Goal: Information Seeking & Learning: Learn about a topic

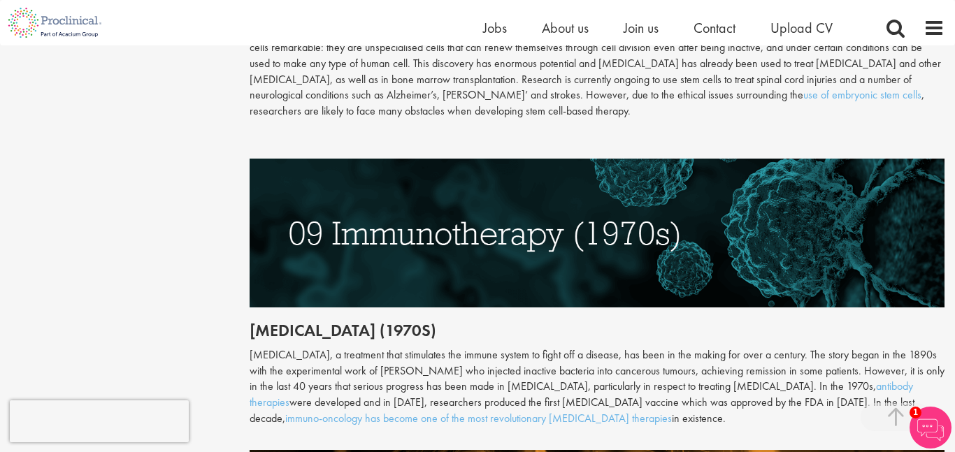
scroll to position [3172, 0]
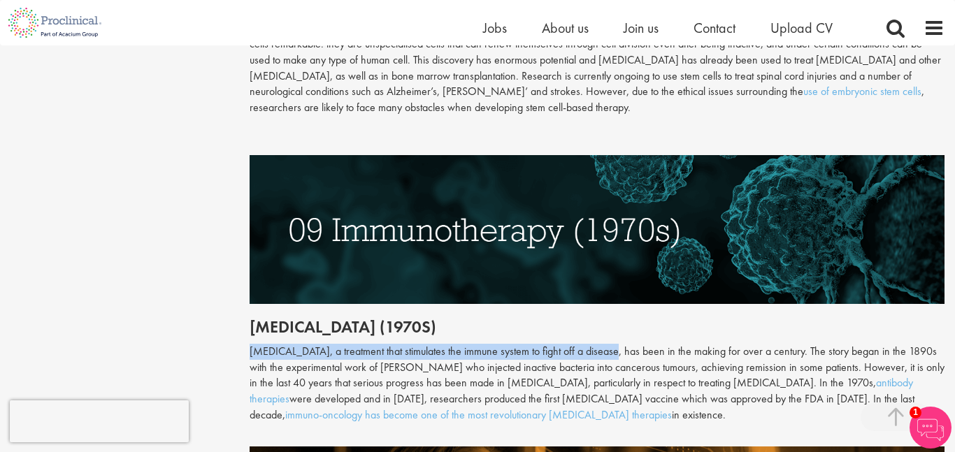
drag, startPoint x: 246, startPoint y: 301, endPoint x: 608, endPoint y: 309, distance: 361.6
copy div "[MEDICAL_DATA], a treatment that stimulates the immune system to fight off a di…"
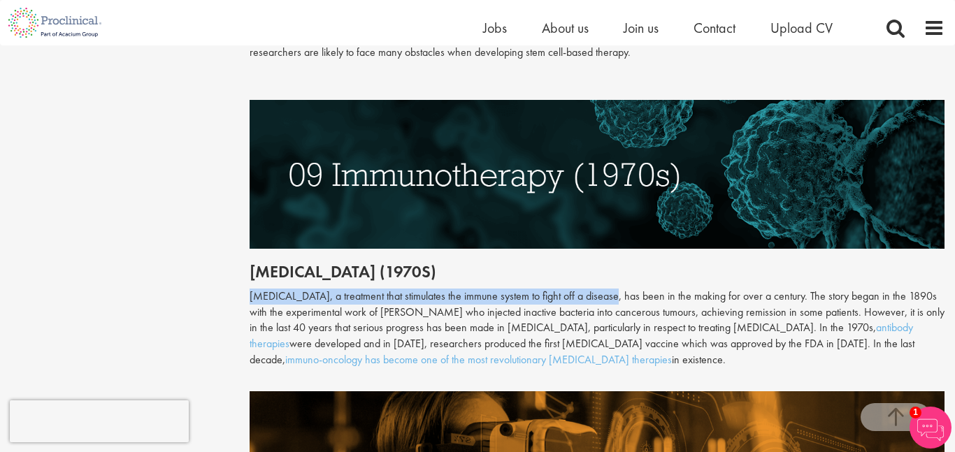
scroll to position [3230, 0]
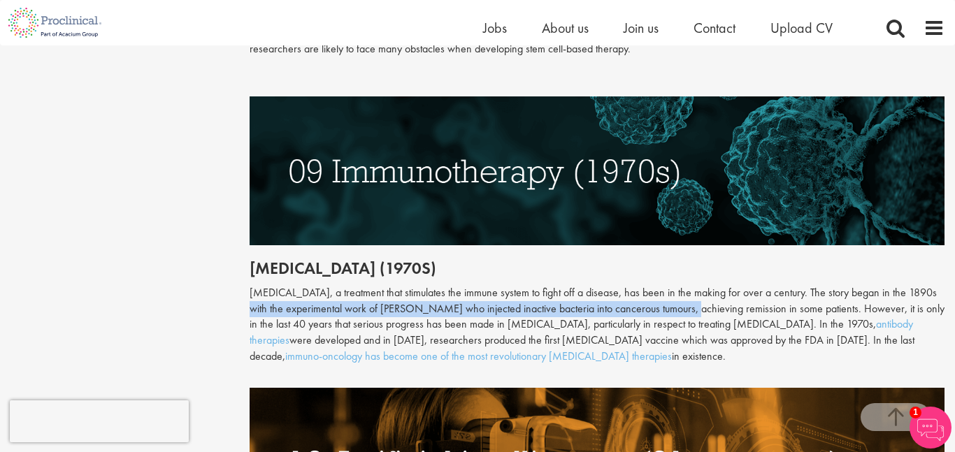
drag, startPoint x: 924, startPoint y: 243, endPoint x: 666, endPoint y: 265, distance: 259.0
click at [666, 285] on div "[MEDICAL_DATA], a treatment that stimulates the immune system to fight off a di…" at bounding box center [598, 325] width 696 height 80
copy div "with the experimental work of [PERSON_NAME] who injected inactive bacteria into…"
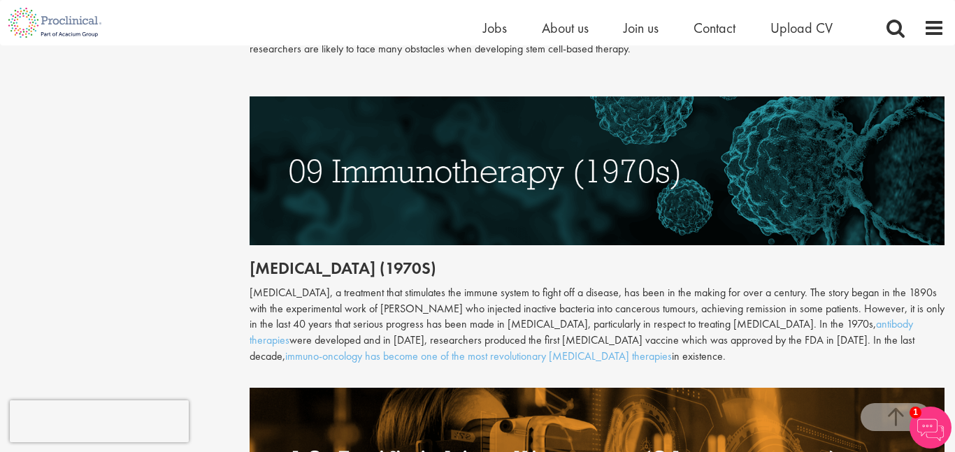
click at [828, 285] on div "[MEDICAL_DATA], a treatment that stimulates the immune system to fight off a di…" at bounding box center [598, 325] width 696 height 80
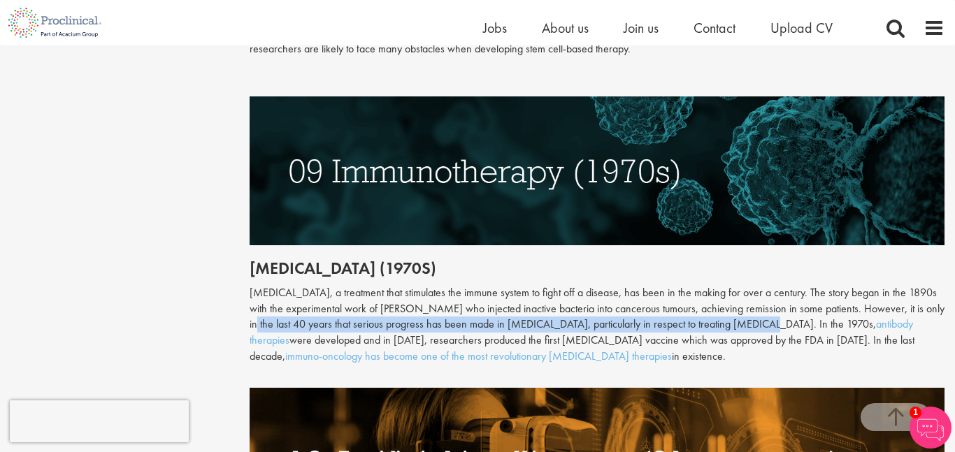
drag, startPoint x: 915, startPoint y: 262, endPoint x: 723, endPoint y: 281, distance: 193.2
click at [723, 285] on div "[MEDICAL_DATA], a treatment that stimulates the immune system to fight off a di…" at bounding box center [598, 325] width 696 height 80
copy div "in the last 40 years that serious progress has been made in [MEDICAL_DATA], par…"
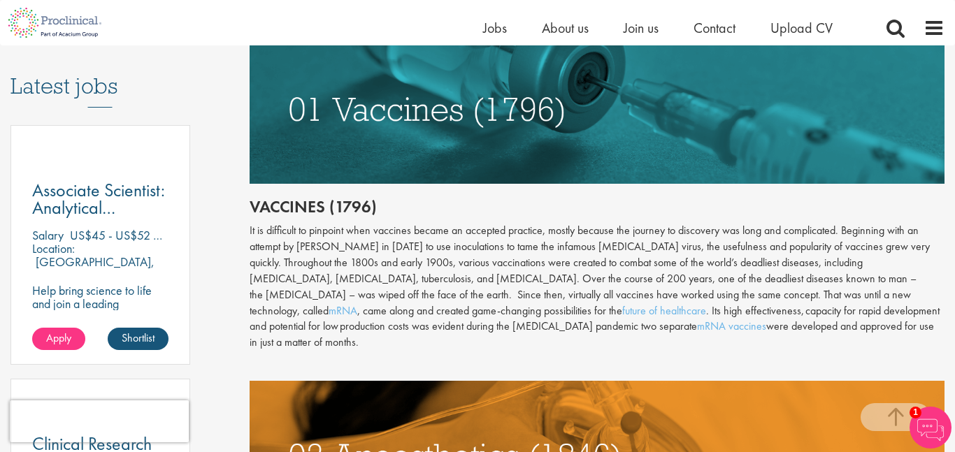
scroll to position [724, 0]
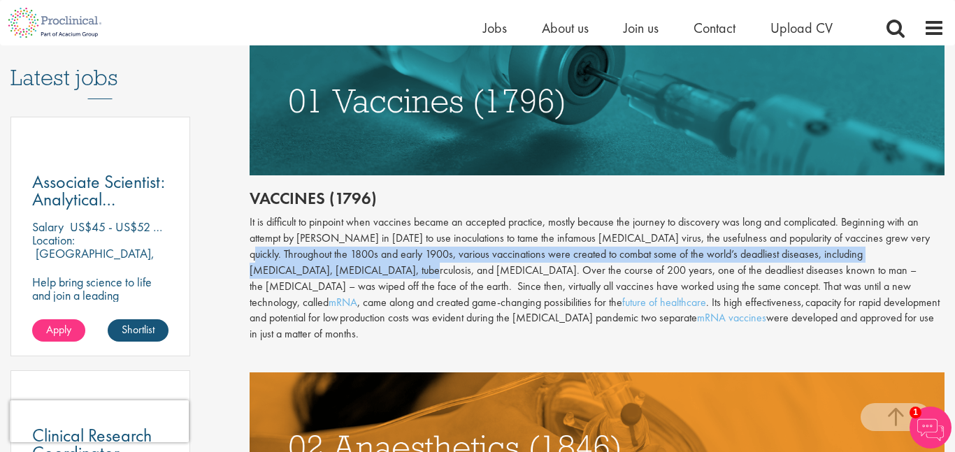
drag, startPoint x: 246, startPoint y: 252, endPoint x: 359, endPoint y: 271, distance: 114.8
copy div "Throughout the 1800s and early 1900s, various vaccinations were created to comb…"
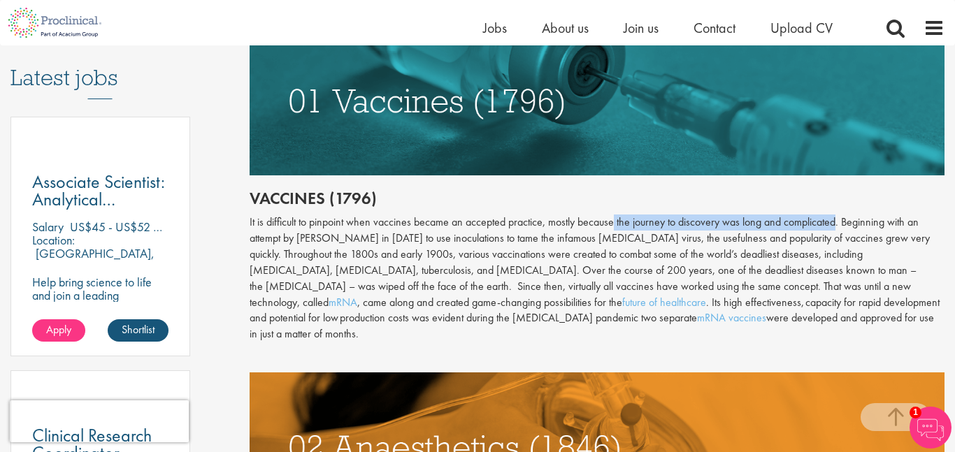
drag, startPoint x: 615, startPoint y: 222, endPoint x: 840, endPoint y: 228, distance: 224.5
click at [840, 228] on div "It is difficult to pinpoint when vaccines became an accepted practice, mostly b…" at bounding box center [598, 279] width 696 height 128
copy div "the journey to discovery was long and complicated"
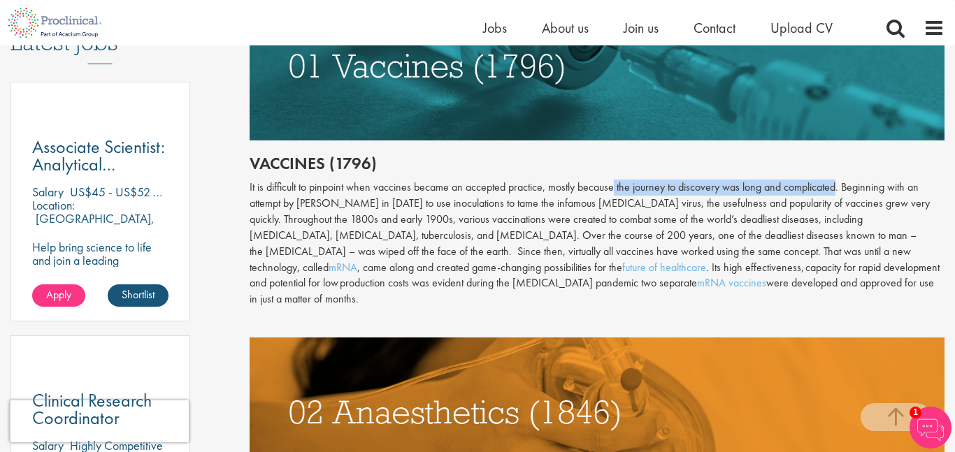
scroll to position [764, 0]
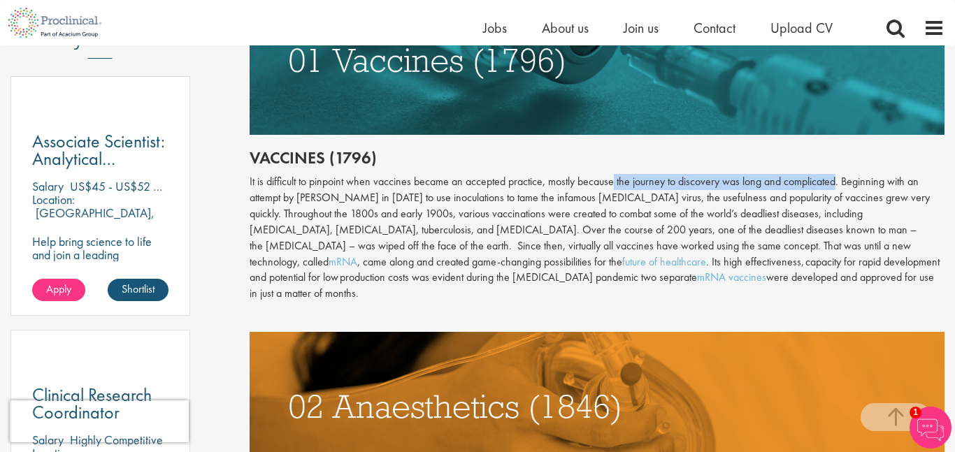
click at [549, 227] on div "It is difficult to pinpoint when vaccines became an accepted practice, mostly b…" at bounding box center [598, 238] width 696 height 128
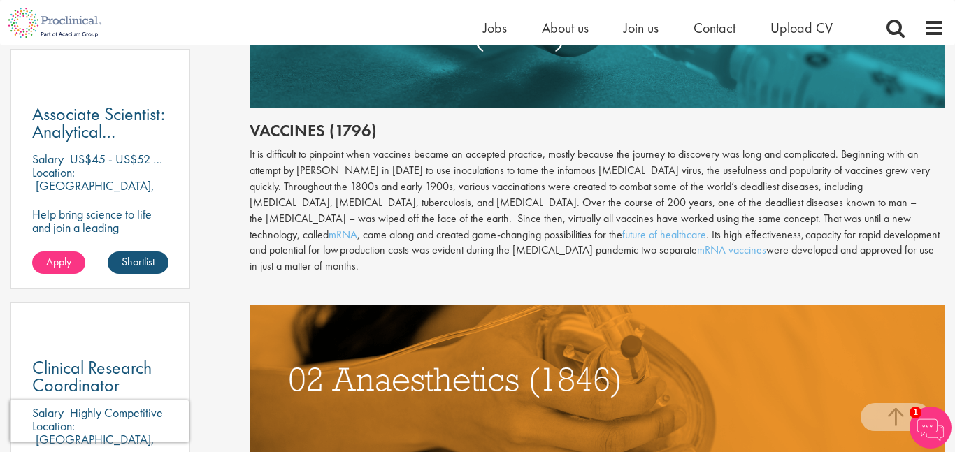
scroll to position [794, 0]
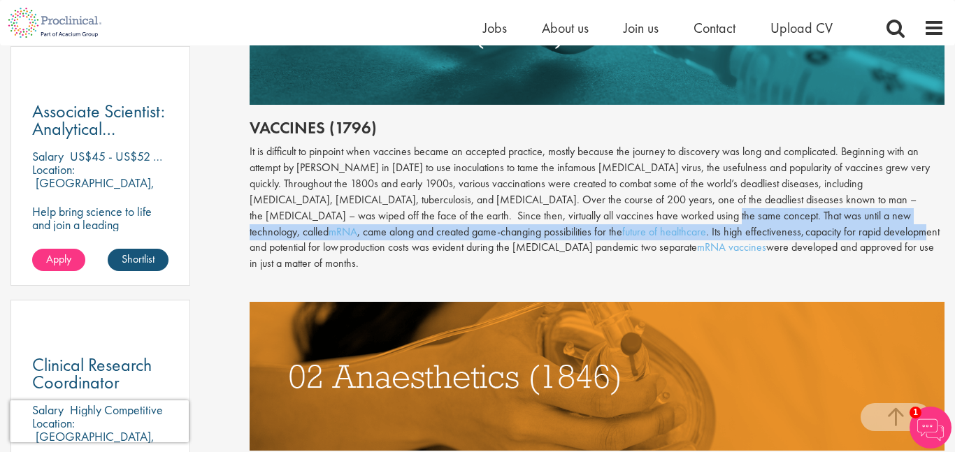
drag, startPoint x: 598, startPoint y: 217, endPoint x: 632, endPoint y: 234, distance: 38.1
click at [632, 234] on div "It is difficult to pinpoint when vaccines became an accepted practice, mostly b…" at bounding box center [598, 208] width 696 height 128
click at [569, 238] on div "It is difficult to pinpoint when vaccines became an accepted practice, mostly b…" at bounding box center [598, 208] width 696 height 128
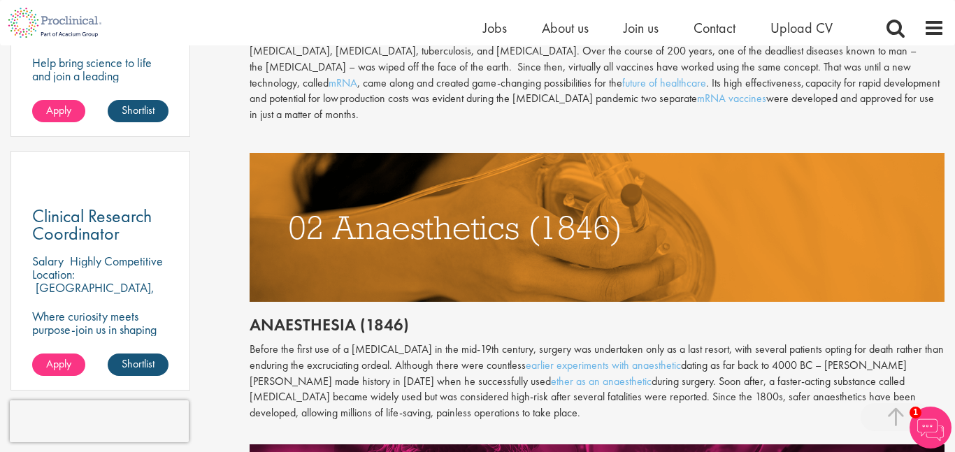
scroll to position [944, 0]
